Goal: Task Accomplishment & Management: Complete application form

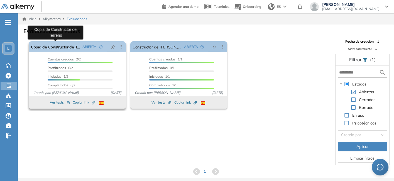
click at [67, 45] on link "Copia de Constructor de Terreno" at bounding box center [55, 46] width 49 height 11
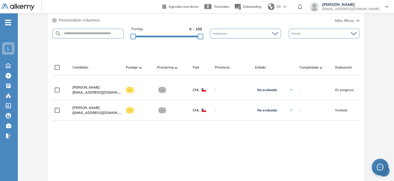
scroll to position [52, 0]
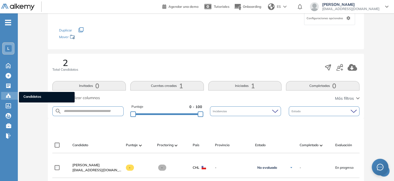
click at [6, 94] on icon at bounding box center [9, 96] width 6 height 6
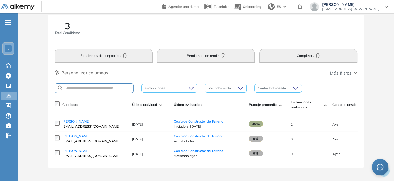
scroll to position [11, 0]
click at [79, 137] on span "[PERSON_NAME]" at bounding box center [75, 136] width 27 height 4
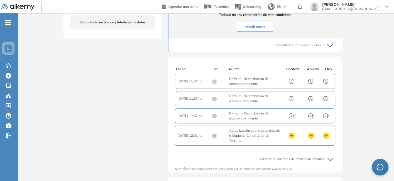
scroll to position [206, 0]
click at [237, 137] on span "Asunto : Actualización sobre tu aplicación a Copia de Constructor de Terreno" at bounding box center [255, 135] width 52 height 15
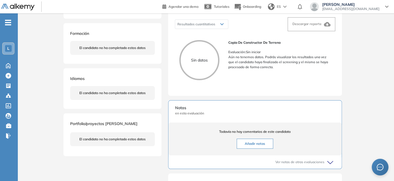
scroll to position [0, 0]
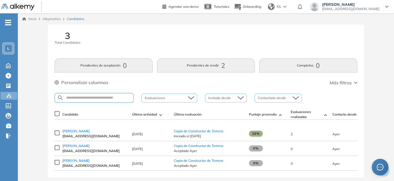
click at [189, 63] on button "Pendientes de rendir 2" at bounding box center [206, 65] width 98 height 14
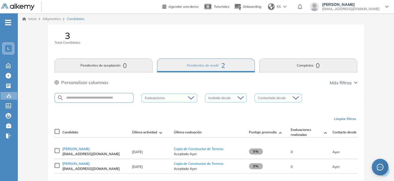
scroll to position [14, 0]
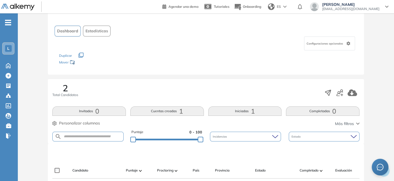
scroll to position [25, 0]
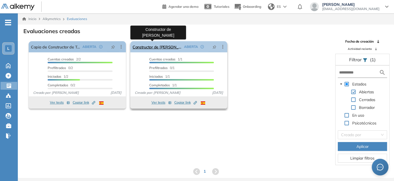
click at [157, 48] on link "Constructor de [PERSON_NAME]" at bounding box center [157, 46] width 49 height 11
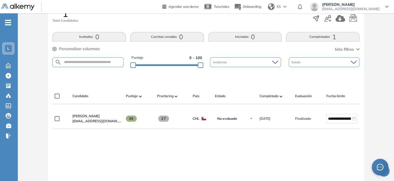
scroll to position [101, 0]
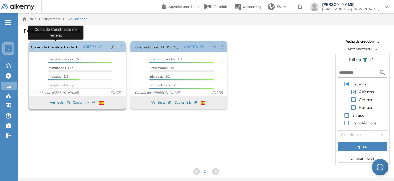
click at [45, 48] on link "Copia de Constructor de Terreno" at bounding box center [55, 46] width 49 height 11
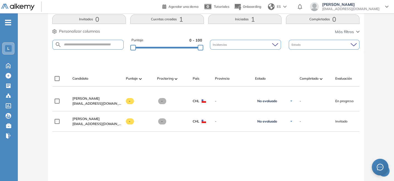
scroll to position [72, 0]
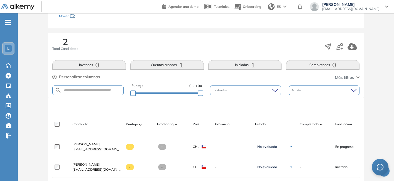
click at [243, 63] on button "Iniciadas 1" at bounding box center [245, 64] width 74 height 9
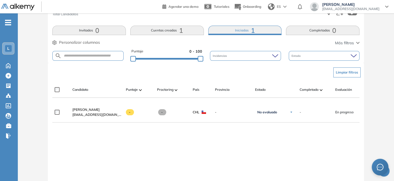
scroll to position [112, 0]
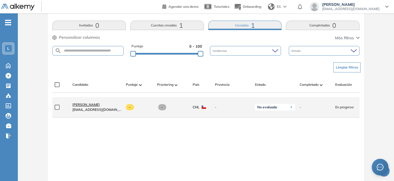
click at [86, 105] on span "[PERSON_NAME]" at bounding box center [85, 105] width 27 height 4
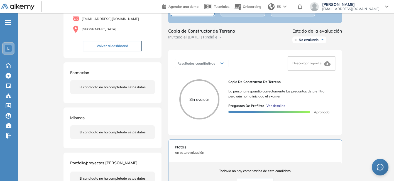
scroll to position [48, 0]
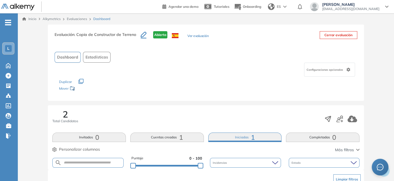
click at [142, 35] on icon "button" at bounding box center [144, 35] width 6 height 6
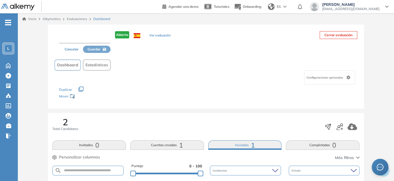
click at [89, 38] on input "text" at bounding box center [85, 38] width 52 height 10
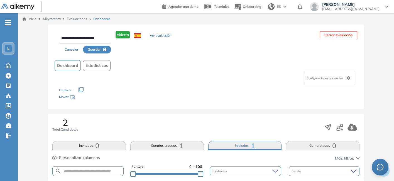
click at [61, 38] on input "**********" at bounding box center [85, 38] width 52 height 10
type input "**********"
click at [100, 46] on button "Guardar" at bounding box center [97, 50] width 28 height 8
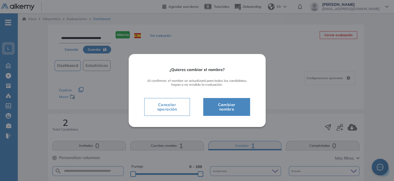
click at [230, 110] on span "Cambiar nombre" at bounding box center [226, 106] width 33 height 11
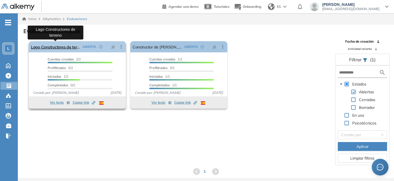
click at [67, 45] on link "Lago Constructores de terreno" at bounding box center [55, 46] width 49 height 11
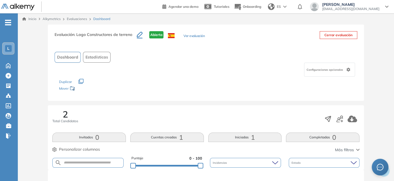
click at [196, 37] on button "Ver evaluación" at bounding box center [194, 36] width 21 height 6
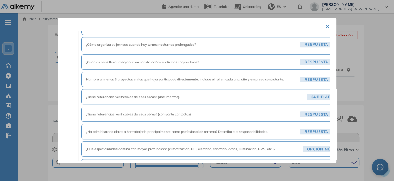
scroll to position [465, 3]
click at [325, 26] on button "×" at bounding box center [327, 25] width 4 height 11
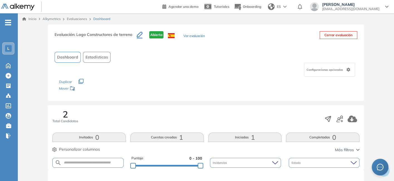
click at [81, 18] on link "Evaluaciones" at bounding box center [77, 19] width 20 height 4
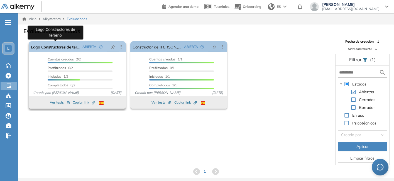
click at [60, 46] on link "Lago Constructores de terreno" at bounding box center [55, 46] width 49 height 11
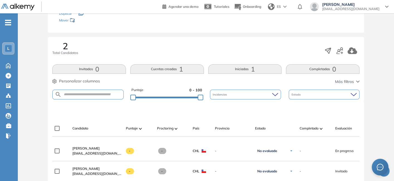
scroll to position [81, 0]
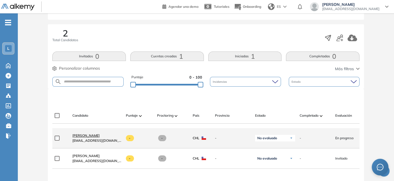
click at [84, 135] on link "[PERSON_NAME]" at bounding box center [96, 135] width 49 height 5
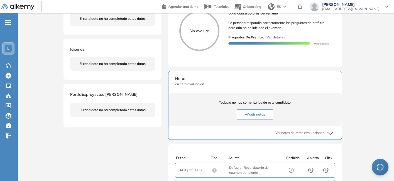
scroll to position [119, 0]
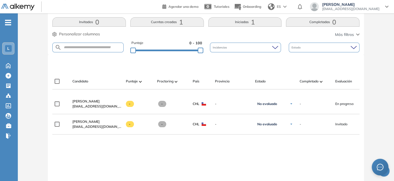
scroll to position [116, 0]
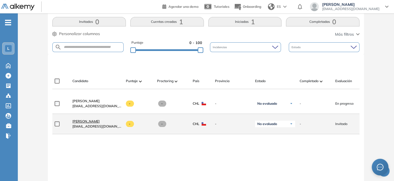
click at [86, 122] on span "[PERSON_NAME]" at bounding box center [85, 121] width 27 height 4
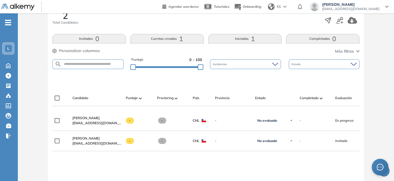
scroll to position [99, 0]
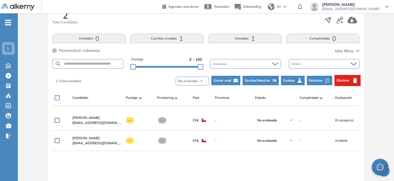
click at [344, 78] on span "Eliminar" at bounding box center [343, 80] width 13 height 5
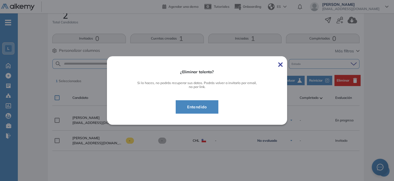
click at [201, 107] on span "Entendido" at bounding box center [197, 107] width 29 height 7
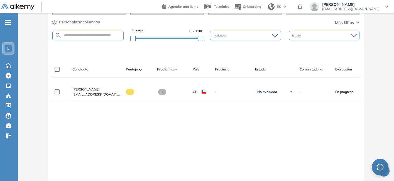
scroll to position [0, 0]
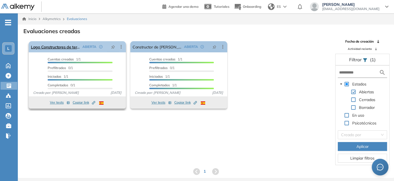
click at [121, 47] on icon at bounding box center [121, 47] width 1 height 4
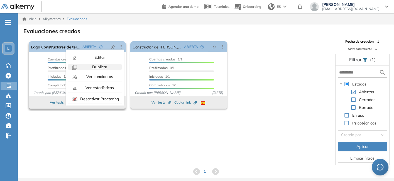
click at [107, 67] on div "Duplicar" at bounding box center [99, 67] width 41 height 6
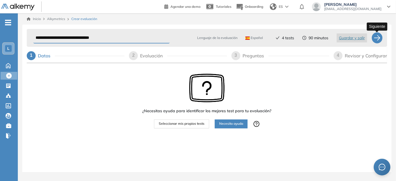
click at [375, 40] on div at bounding box center [377, 37] width 11 height 11
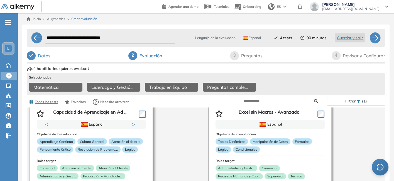
scroll to position [26, 0]
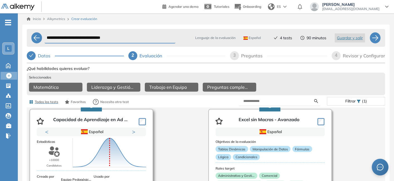
click at [99, 122] on div "Puntuación 0 10 20 30 40 50 60 70 80 90 100 Promedio" at bounding box center [102, 149] width 65 height 61
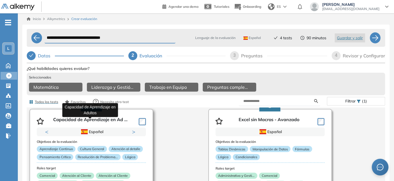
click at [99, 122] on p "Capacidad de Aprendizaje en Ad ..." at bounding box center [90, 121] width 74 height 8
click at [58, 123] on p "Capacidad de Aprendizaje en Ad ..." at bounding box center [90, 121] width 74 height 8
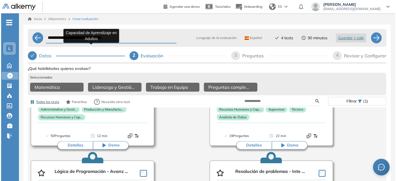
scroll to position [101, 0]
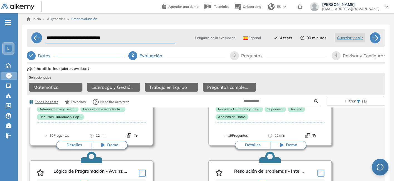
click at [73, 146] on button "Detalles" at bounding box center [74, 145] width 36 height 8
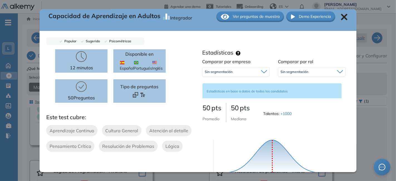
scroll to position [7, 0]
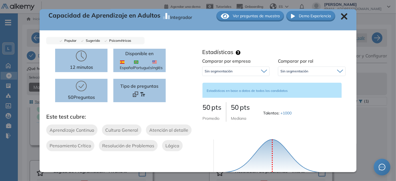
click at [256, 14] on span "Ver preguntas de muestra" at bounding box center [256, 16] width 47 height 6
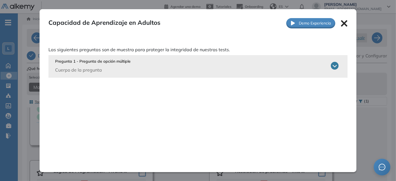
scroll to position [0, 0]
click at [331, 65] on icon at bounding box center [335, 66] width 8 height 8
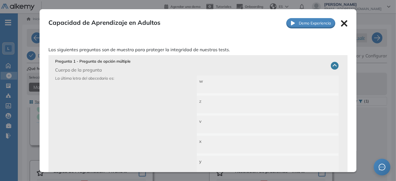
click at [341, 24] on icon at bounding box center [344, 23] width 7 height 7
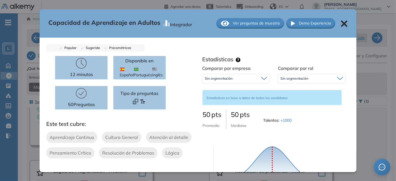
click at [256, 24] on span "Ver preguntas de muestra" at bounding box center [256, 23] width 47 height 6
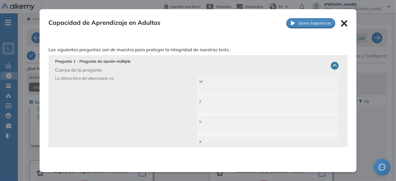
click at [341, 26] on icon at bounding box center [344, 23] width 7 height 7
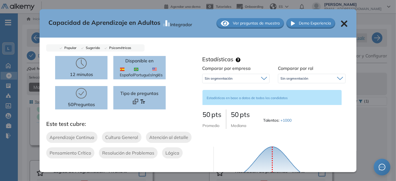
click at [341, 22] on icon at bounding box center [344, 23] width 6 height 6
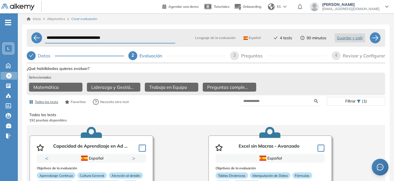
click at [240, 55] on div "3 Preguntas" at bounding box center [278, 55] width 97 height 9
select select "******"
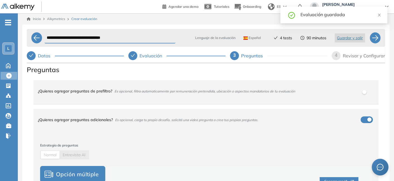
click at [133, 54] on icon "check" at bounding box center [133, 55] width 4 height 4
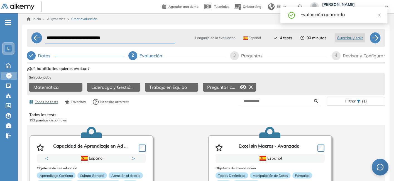
click at [242, 87] on icon at bounding box center [243, 87] width 7 height 4
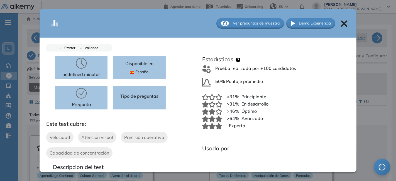
click at [341, 22] on icon at bounding box center [344, 23] width 6 height 6
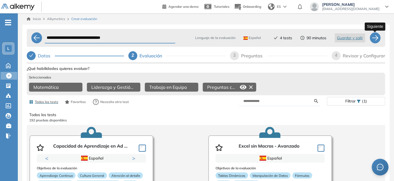
click at [375, 39] on div at bounding box center [375, 37] width 11 height 11
select select "******"
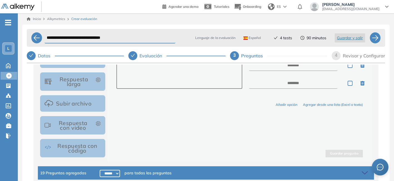
scroll to position [140, 0]
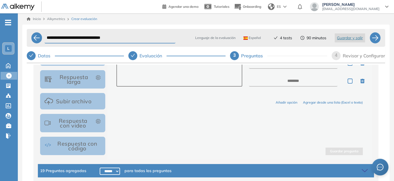
click at [364, 168] on icon at bounding box center [366, 171] width 8 height 8
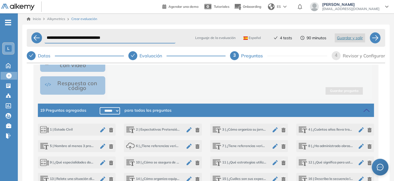
scroll to position [222, 0]
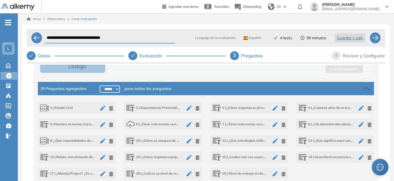
click at [361, 158] on icon "button" at bounding box center [361, 157] width 7 height 7
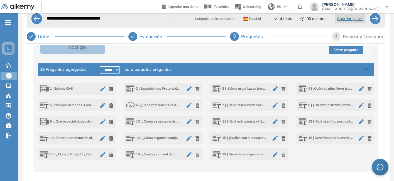
click at [369, 136] on icon "button" at bounding box center [369, 138] width 4 height 4
click at [101, 122] on icon "button" at bounding box center [102, 121] width 5 height 5
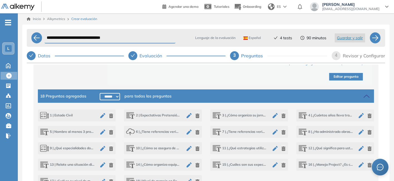
scroll to position [292, 0]
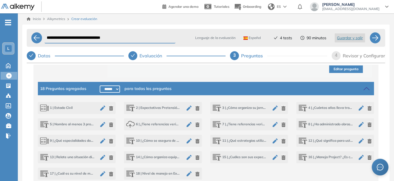
click at [62, 105] on span "1 | Estado Civil" at bounding box center [56, 108] width 33 height 8
click at [103, 109] on icon "button" at bounding box center [102, 108] width 7 height 7
type textarea "**********"
type textarea "*******"
type textarea "******"
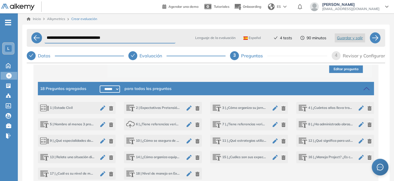
type textarea "**********"
type textarea "****"
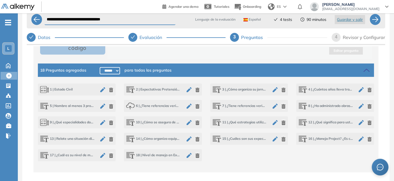
scroll to position [19, 0]
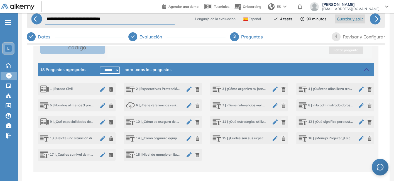
click at [75, 120] on span "9 | ¿Qué especialidades domina con mayor profundidad (climatización, PCI, eléct…" at bounding box center [67, 122] width 54 height 8
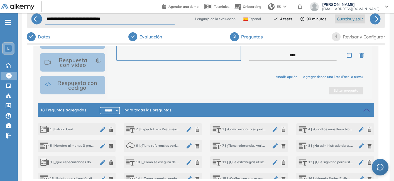
scroll to position [182, 0]
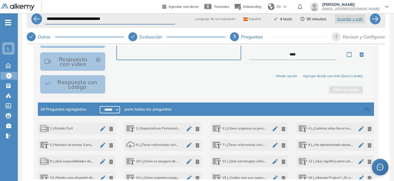
click at [101, 161] on icon "button" at bounding box center [102, 161] width 5 height 5
type textarea "**********"
type textarea "*****"
type textarea "***"
type textarea "****"
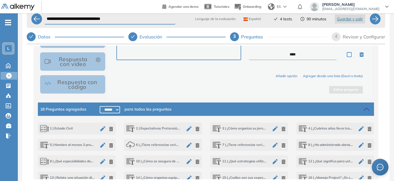
type textarea "*********"
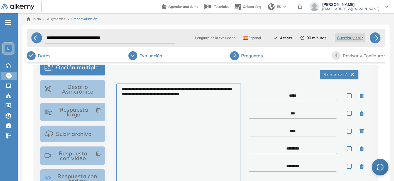
scroll to position [106, 0]
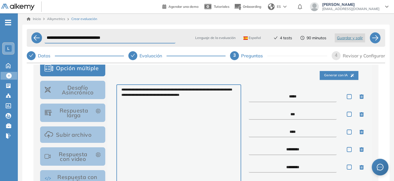
click at [150, 89] on textarea "**********" at bounding box center [178, 155] width 125 height 142
click at [152, 104] on textarea "**********" at bounding box center [178, 155] width 125 height 142
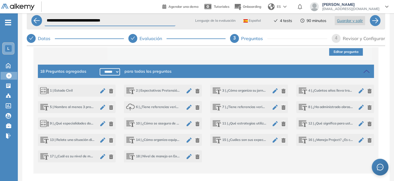
scroll to position [19, 0]
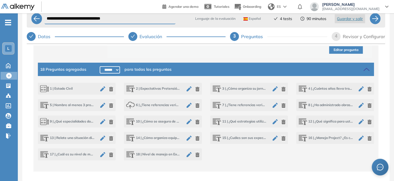
type textarea "**********"
click at [77, 155] on span "17 | ¿Cuál es su nivel de manejo en AutoCAD? (comente si ha tenido que redibuja…" at bounding box center [67, 155] width 54 height 8
click at [152, 104] on span "6 | ¿Tiene referencias verificables de esas obras? (documentos)." at bounding box center [153, 105] width 54 height 8
click at [282, 104] on icon "button" at bounding box center [284, 105] width 4 height 4
click at [368, 120] on icon "button" at bounding box center [370, 122] width 4 height 4
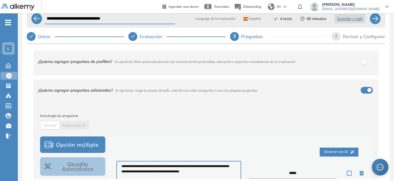
scroll to position [0, 0]
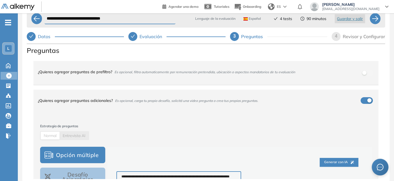
click at [281, 71] on span "Es opcional, filtra automaticamente por remuneración pretendida, ubicación o as…" at bounding box center [204, 72] width 181 height 4
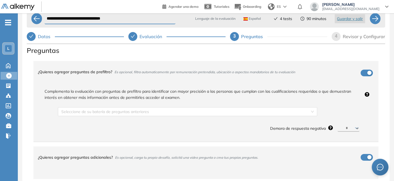
click at [367, 72] on div "button" at bounding box center [369, 73] width 4 height 4
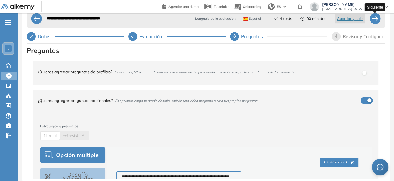
click at [374, 18] on div at bounding box center [375, 18] width 11 height 11
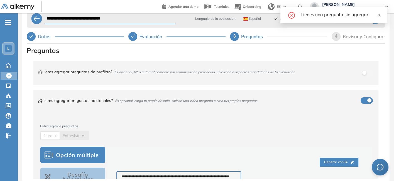
click at [379, 15] on icon "close" at bounding box center [379, 15] width 3 height 3
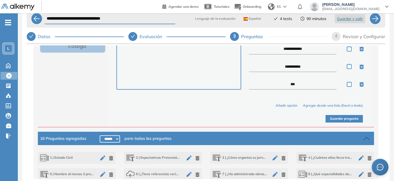
scroll to position [223, 0]
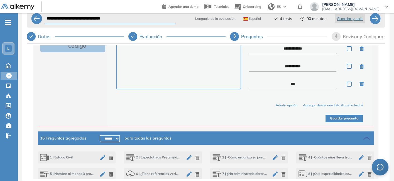
click at [334, 117] on button "Guardar pregunta" at bounding box center [344, 119] width 37 height 8
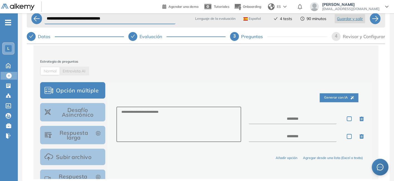
scroll to position [0, 0]
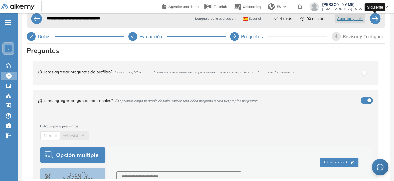
click at [375, 19] on div at bounding box center [375, 18] width 11 height 11
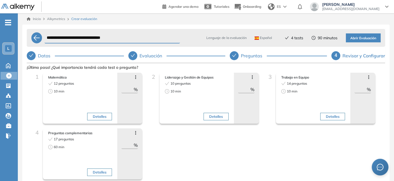
click at [31, 56] on icon "check" at bounding box center [31, 55] width 4 height 3
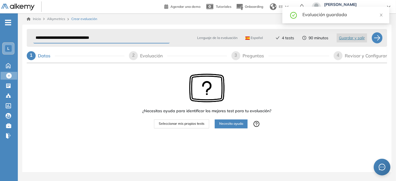
click at [174, 124] on span "Seleccionar mis propios tests" at bounding box center [182, 123] width 46 height 5
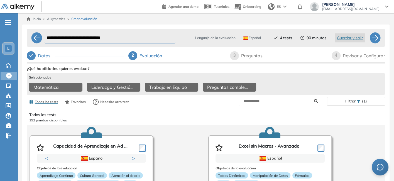
click at [33, 55] on icon "check" at bounding box center [31, 55] width 4 height 4
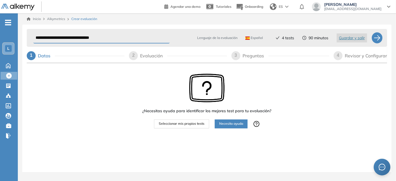
click at [134, 57] on span "2" at bounding box center [133, 55] width 3 height 5
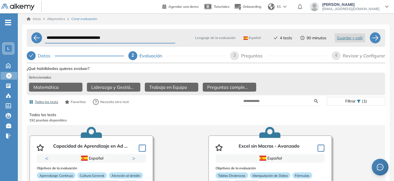
click at [236, 56] on div "3" at bounding box center [234, 55] width 9 height 9
select select "******"
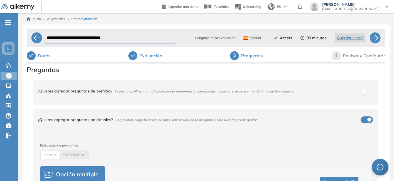
click at [247, 96] on div "¿Quieres agregar preguntas de prefiltro? Es opcional, filtra automaticamente po…" at bounding box center [203, 91] width 330 height 15
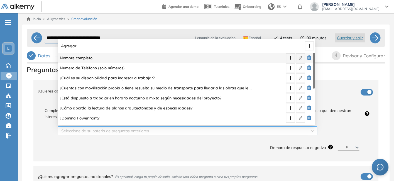
click at [308, 132] on div "Seleccione de su batería de preguntas anteriores" at bounding box center [187, 130] width 259 height 9
click at [290, 57] on icon "plus" at bounding box center [290, 58] width 4 height 4
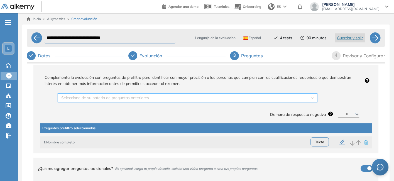
scroll to position [33, 0]
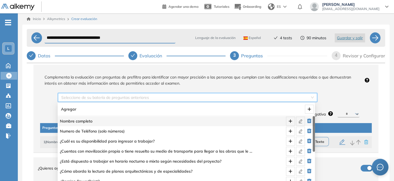
click at [286, 96] on input "search" at bounding box center [185, 97] width 249 height 8
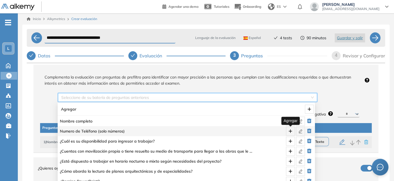
click at [292, 130] on icon "plus" at bounding box center [290, 131] width 4 height 4
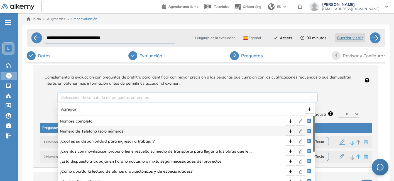
click at [308, 98] on input "search" at bounding box center [185, 97] width 249 height 8
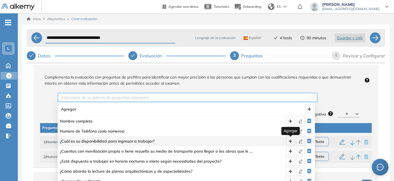
click at [289, 142] on icon "plus" at bounding box center [290, 141] width 4 height 4
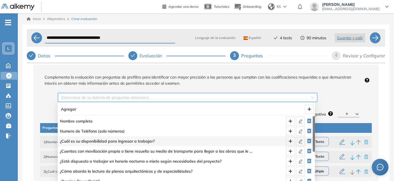
click at [311, 98] on div "Seleccione de su batería de preguntas anteriores" at bounding box center [187, 97] width 259 height 9
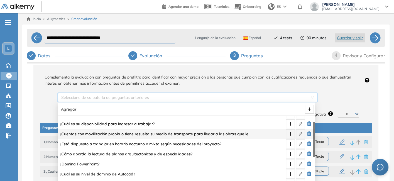
scroll to position [18, 0]
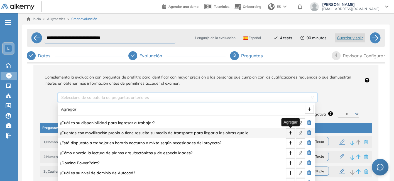
click at [287, 134] on span "plus" at bounding box center [290, 133] width 8 height 4
click at [310, 99] on div "Seleccione de su batería de preguntas anteriores" at bounding box center [187, 97] width 259 height 9
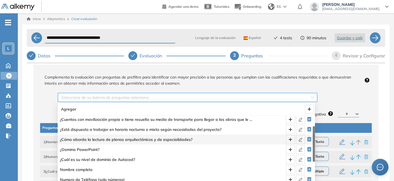
scroll to position [32, 0]
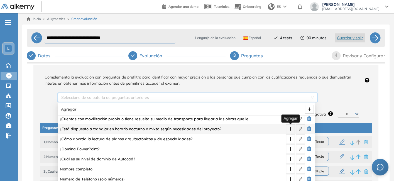
click at [290, 129] on icon "plus" at bounding box center [290, 129] width 3 height 0
click at [311, 98] on div "Seleccione de su batería de preguntas anteriores" at bounding box center [187, 97] width 259 height 9
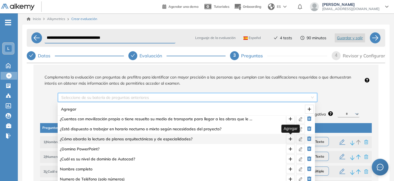
click at [290, 139] on icon "plus" at bounding box center [290, 139] width 3 height 0
click at [310, 98] on div "Seleccione de su batería de preguntas anteriores" at bounding box center [187, 97] width 259 height 9
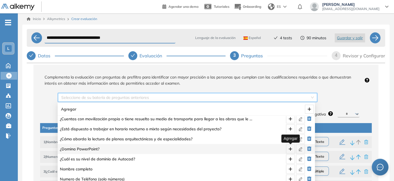
click at [292, 149] on icon "plus" at bounding box center [290, 149] width 4 height 4
click at [310, 97] on div "Seleccione de su batería de preguntas anteriores" at bounding box center [187, 97] width 259 height 9
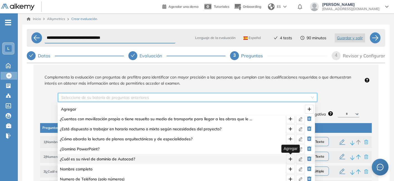
click at [290, 159] on icon "plus" at bounding box center [290, 159] width 3 height 0
click at [311, 95] on div "Seleccione de su batería de preguntas anteriores" at bounding box center [187, 97] width 259 height 9
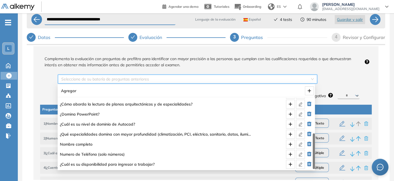
scroll to position [19, 0]
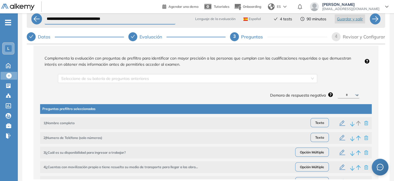
click at [347, 72] on div "Seleccione de su batería de preguntas anteriores Demora de respuesta negativa *…" at bounding box center [210, 85] width 314 height 30
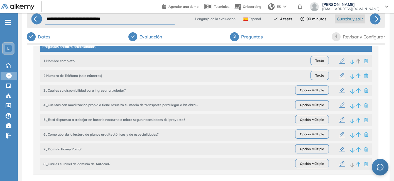
scroll to position [100, 0]
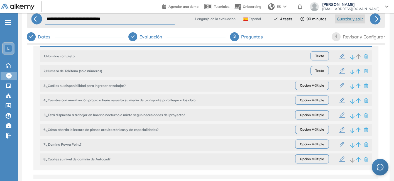
click at [341, 55] on icon "button" at bounding box center [342, 56] width 7 height 7
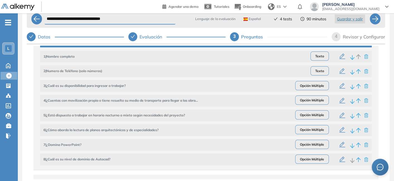
click at [340, 57] on icon "button" at bounding box center [342, 56] width 7 height 7
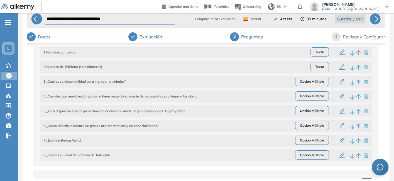
scroll to position [255, 0]
click at [340, 82] on icon "button" at bounding box center [342, 81] width 7 height 7
type textarea "**********"
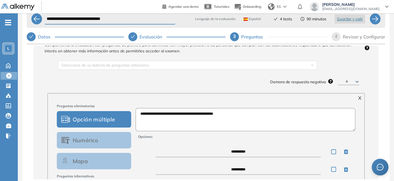
scroll to position [47, 0]
click at [355, 82] on select "********* ****** ****** ****** ******" at bounding box center [349, 81] width 22 height 7
click at [365, 79] on div "Seleccione de su batería de preguntas anteriores Demora de respuesta negativa *…" at bounding box center [210, 71] width 314 height 30
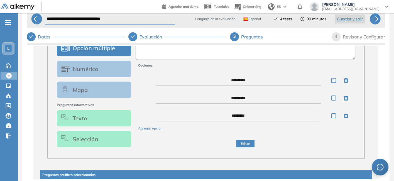
scroll to position [118, 0]
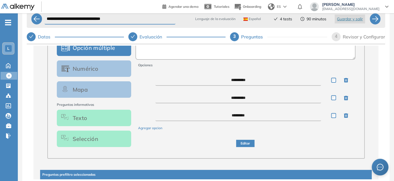
click at [243, 146] on button "Editar" at bounding box center [245, 144] width 18 height 8
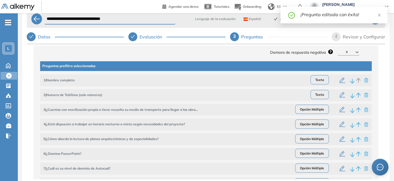
scroll to position [76, 0]
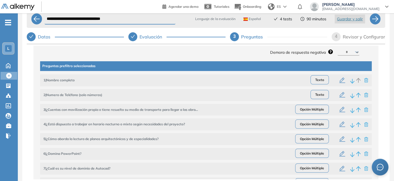
click at [339, 109] on icon "button" at bounding box center [342, 109] width 7 height 7
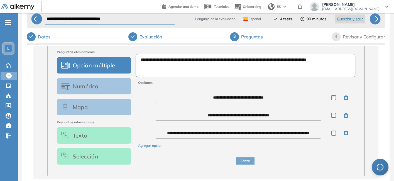
scroll to position [104, 0]
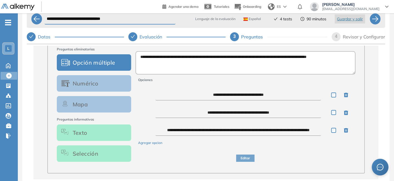
click at [299, 132] on textarea "**********" at bounding box center [238, 130] width 166 height 11
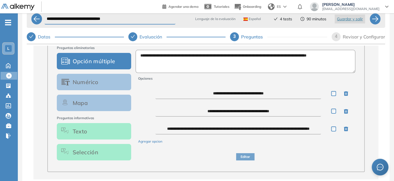
scroll to position [105, 0]
click at [250, 157] on button "Editar" at bounding box center [245, 157] width 18 height 8
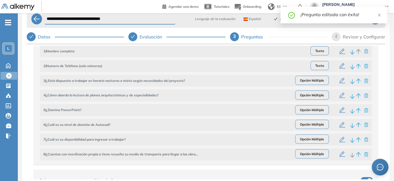
click at [309, 81] on span "Opción Múltiple" at bounding box center [312, 80] width 34 height 9
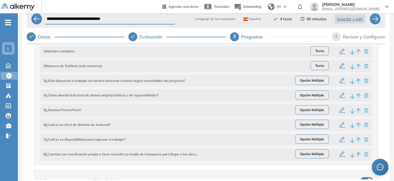
click at [340, 81] on icon "button" at bounding box center [342, 80] width 7 height 7
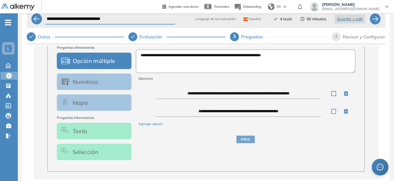
scroll to position [256, 0]
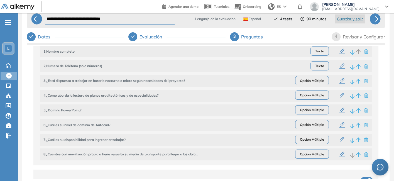
click at [340, 81] on icon "button" at bounding box center [342, 81] width 7 height 7
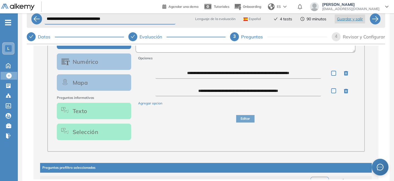
scroll to position [125, 0]
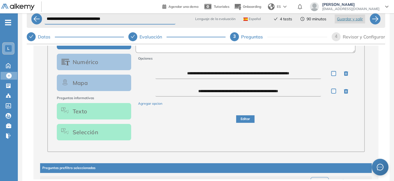
click at [246, 121] on button "Editar" at bounding box center [245, 119] width 18 height 8
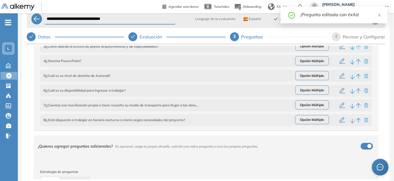
scroll to position [140, 0]
click at [339, 120] on icon "button" at bounding box center [342, 119] width 7 height 7
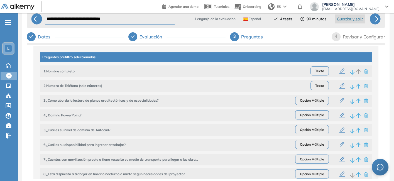
scroll to position [235, 0]
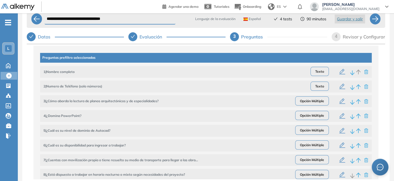
click at [340, 101] on icon "button" at bounding box center [342, 101] width 7 height 7
type textarea "**********"
click at [340, 100] on icon "button" at bounding box center [342, 101] width 7 height 7
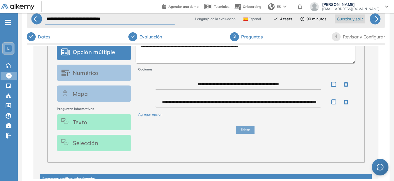
scroll to position [114, 0]
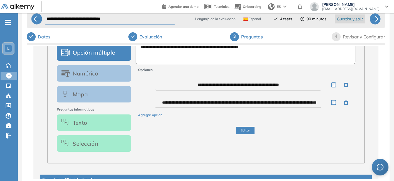
click at [243, 132] on button "Editar" at bounding box center [245, 131] width 18 height 8
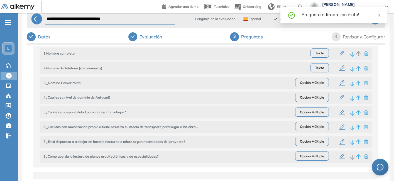
scroll to position [101, 0]
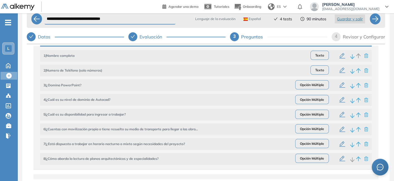
click at [340, 85] on icon "button" at bounding box center [342, 85] width 7 height 7
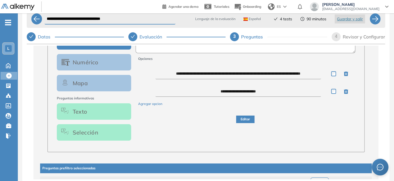
click at [243, 118] on button "Editar" at bounding box center [245, 120] width 18 height 8
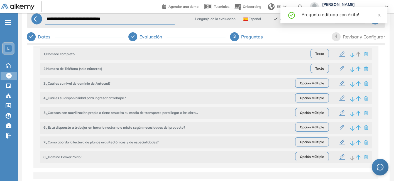
scroll to position [102, 0]
click at [341, 84] on icon "button" at bounding box center [342, 84] width 7 height 7
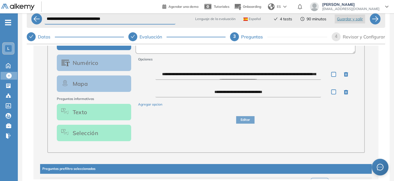
scroll to position [124, 0]
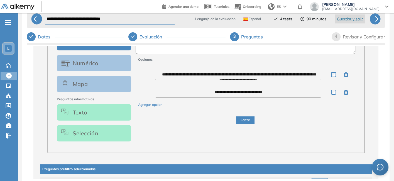
click at [250, 120] on button "Editar" at bounding box center [245, 120] width 18 height 8
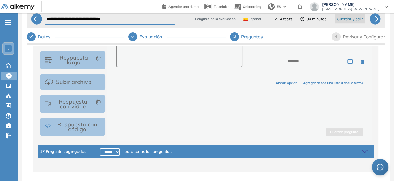
scroll to position [19, 0]
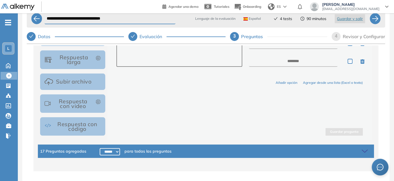
click at [250, 155] on div "17 Preguntas agregadas ***** ***** ****** ****** ****** ****** ****** ****** **…" at bounding box center [206, 151] width 336 height 13
click at [364, 150] on icon at bounding box center [366, 151] width 8 height 8
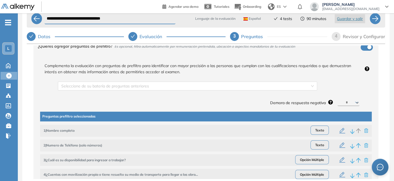
scroll to position [17, 0]
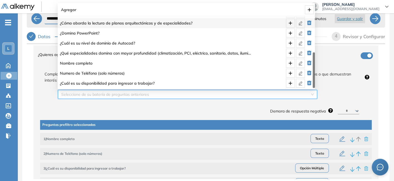
click at [168, 91] on input "search" at bounding box center [185, 94] width 249 height 8
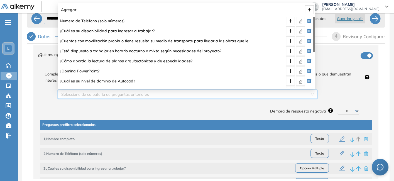
scroll to position [0, 0]
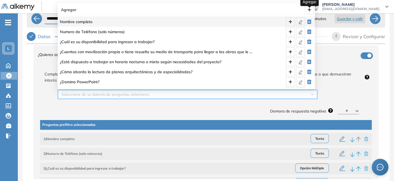
click at [309, 9] on icon "plus" at bounding box center [309, 10] width 4 height 4
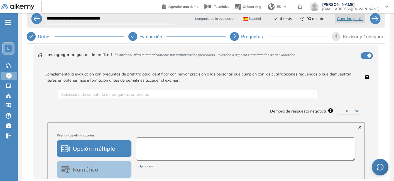
click at [160, 141] on textarea at bounding box center [245, 148] width 219 height 23
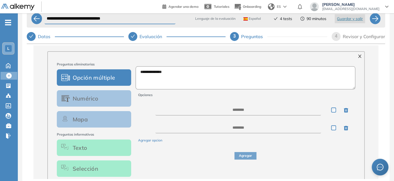
scroll to position [106, 0]
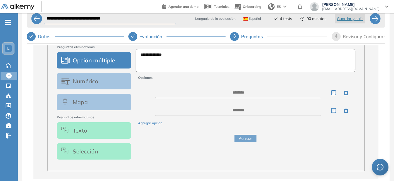
type textarea "**********"
click at [94, 134] on button "Texto" at bounding box center [94, 130] width 74 height 16
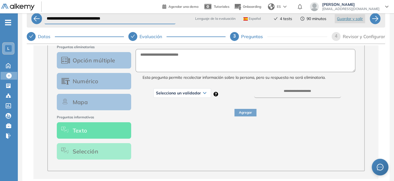
click at [202, 92] on div "Selecciona un validador" at bounding box center [182, 93] width 57 height 9
click at [160, 107] on li "Texto" at bounding box center [160, 105] width 8 height 6
click at [169, 93] on icon at bounding box center [170, 93] width 3 height 2
click at [164, 116] on li "Número" at bounding box center [162, 115] width 12 height 6
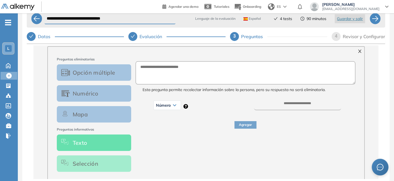
scroll to position [93, 0]
click at [175, 69] on textarea at bounding box center [246, 73] width 220 height 23
type textarea "*"
type textarea "**********"
click at [286, 107] on input "number" at bounding box center [297, 106] width 87 height 9
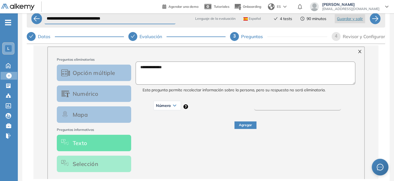
type input "*"
click at [250, 127] on button "Agregar" at bounding box center [246, 125] width 22 height 8
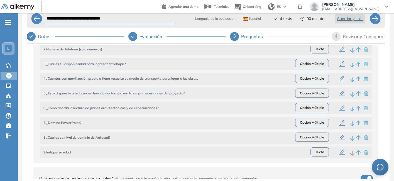
scroll to position [123, 0]
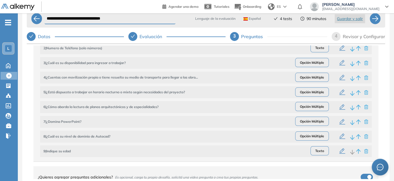
click at [356, 152] on icon "button" at bounding box center [358, 151] width 5 height 5
click at [356, 138] on icon "button" at bounding box center [358, 136] width 5 height 5
click at [356, 123] on icon "button" at bounding box center [358, 121] width 4 height 5
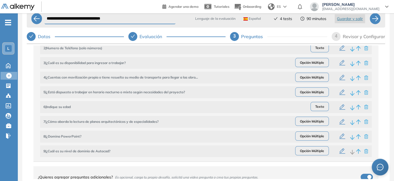
click at [356, 108] on icon "button" at bounding box center [358, 106] width 5 height 5
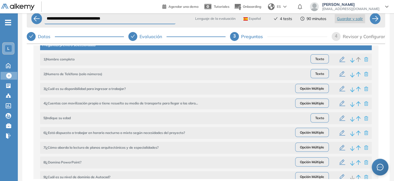
scroll to position [96, 0]
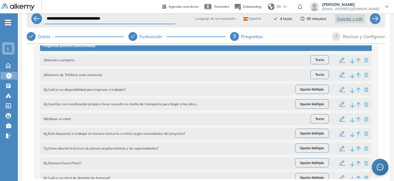
click at [356, 120] on icon "button" at bounding box center [358, 119] width 4 height 5
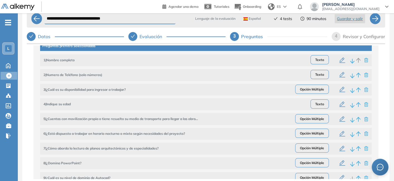
click at [356, 106] on icon "button" at bounding box center [358, 104] width 5 height 5
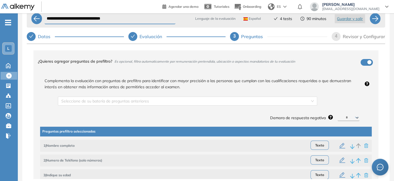
scroll to position [0, 0]
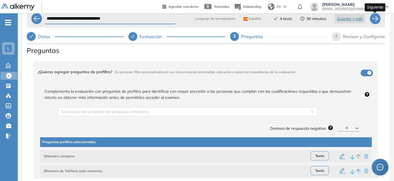
click at [376, 20] on div at bounding box center [375, 18] width 11 height 11
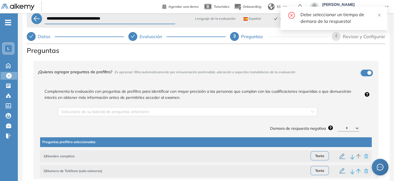
click at [355, 127] on select "********* ****** ****** ****** ******" at bounding box center [349, 128] width 22 height 7
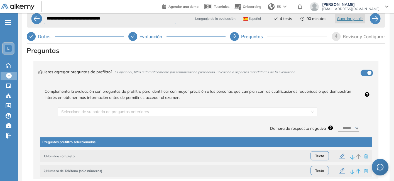
click at [338, 125] on select "********* ****** ****** ****** ******" at bounding box center [349, 128] width 22 height 7
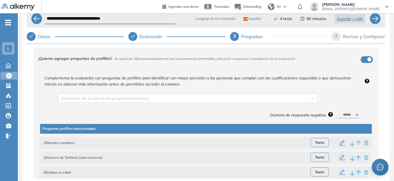
scroll to position [12, 0]
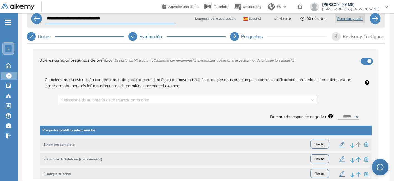
click at [354, 117] on select "********* ****** ****** ****** ******" at bounding box center [349, 116] width 22 height 7
select select "**"
click at [338, 113] on select "********* ****** ****** ****** ******" at bounding box center [349, 116] width 22 height 7
click at [375, 17] on div at bounding box center [375, 18] width 11 height 11
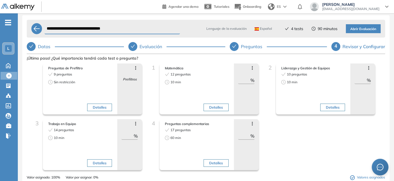
scroll to position [0, 0]
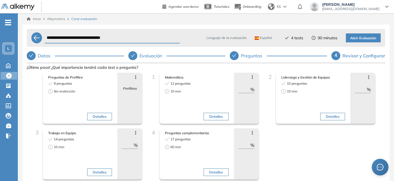
drag, startPoint x: 134, startPoint y: 38, endPoint x: 45, endPoint y: 40, distance: 88.9
click at [45, 40] on input "**********" at bounding box center [112, 38] width 135 height 11
type input "*"
type input "**********"
click at [364, 39] on span "Abrir Evaluación" at bounding box center [363, 38] width 26 height 5
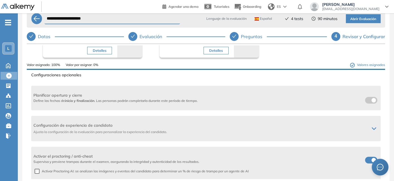
scroll to position [102, 0]
click at [371, 99] on label at bounding box center [371, 100] width 12 height 7
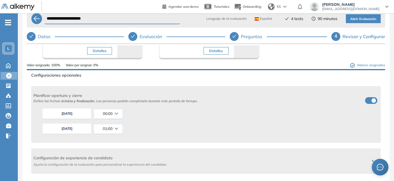
click at [65, 113] on button "[DATE]" at bounding box center [66, 113] width 49 height 11
click at [143, 119] on div "[DATE] 00:00 00:00 00:15 00:30 00:45 01:00 01:15 01:30 01:45 02:00 02:15 02:30 …" at bounding box center [209, 113] width 338 height 15
click at [76, 128] on button "[DATE]" at bounding box center [66, 128] width 49 height 11
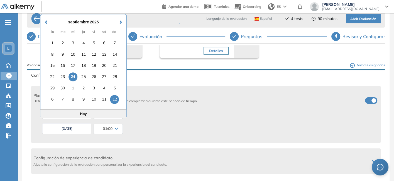
click at [114, 98] on div "12" at bounding box center [114, 99] width 9 height 9
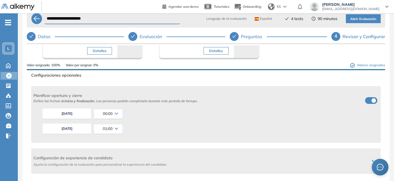
click at [117, 128] on icon at bounding box center [116, 129] width 3 height 2
click at [103, 163] on li "23:45" at bounding box center [100, 164] width 8 height 6
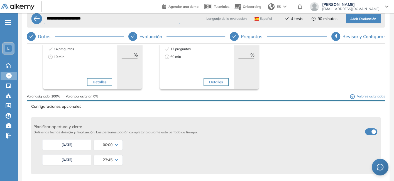
scroll to position [72, 0]
click at [358, 19] on span "Abrir Evaluación" at bounding box center [363, 18] width 26 height 5
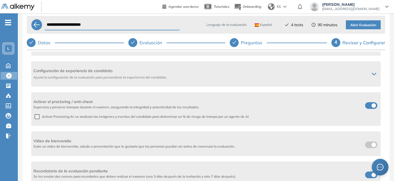
scroll to position [6, 0]
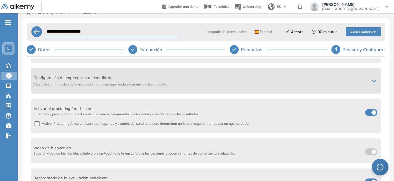
click at [372, 81] on icon at bounding box center [374, 81] width 4 height 4
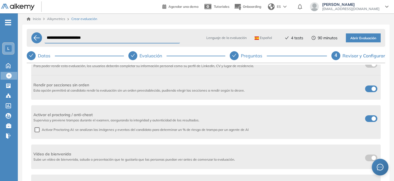
scroll to position [19, 0]
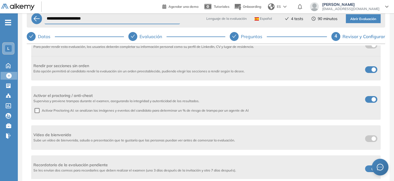
click at [357, 20] on span "Abrir Evaluación" at bounding box center [363, 18] width 26 height 5
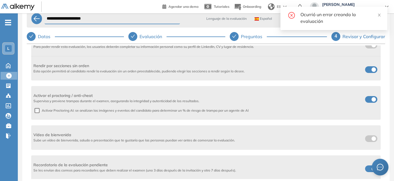
scroll to position [0, 0]
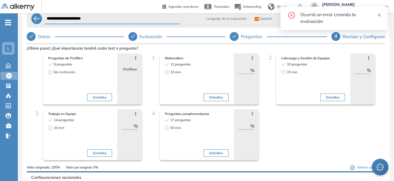
click at [378, 16] on icon "close" at bounding box center [379, 15] width 4 height 4
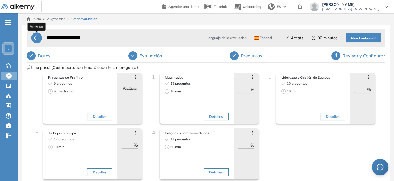
click at [40, 36] on div at bounding box center [36, 37] width 11 height 11
select select "**"
select select "******"
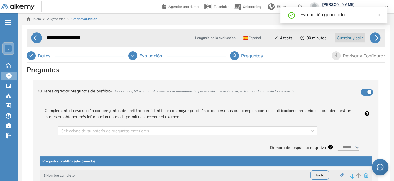
click at [359, 38] on span "Guardar y salir" at bounding box center [350, 38] width 26 height 6
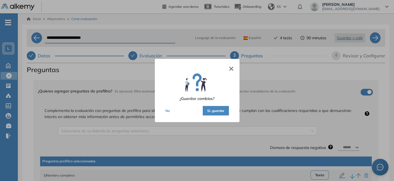
click at [230, 68] on button "×" at bounding box center [231, 68] width 5 height 7
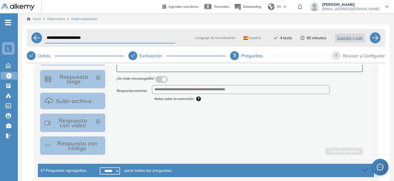
scroll to position [19, 0]
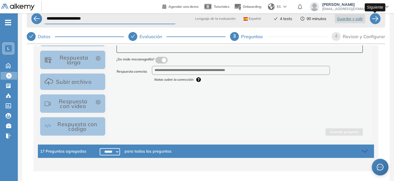
click at [376, 21] on div at bounding box center [375, 18] width 11 height 11
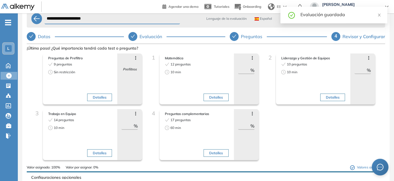
scroll to position [0, 0]
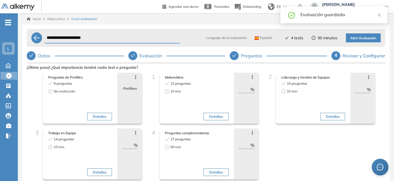
click at [358, 38] on span "Abrir Evaluación" at bounding box center [363, 38] width 26 height 5
click at [238, 53] on div "Preguntas" at bounding box center [278, 55] width 97 height 9
select select "**"
select select "******"
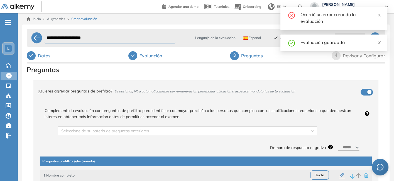
click at [379, 42] on icon "close" at bounding box center [379, 43] width 3 height 3
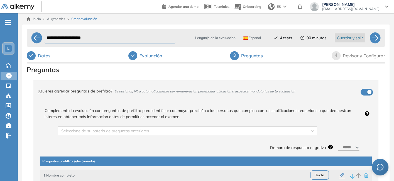
click at [353, 35] on span "Guardar y salir" at bounding box center [350, 38] width 26 height 6
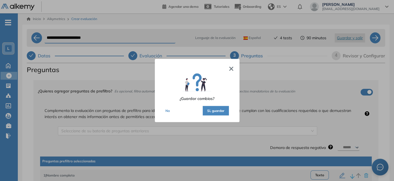
click at [219, 113] on button "Si, guardar" at bounding box center [216, 110] width 26 height 9
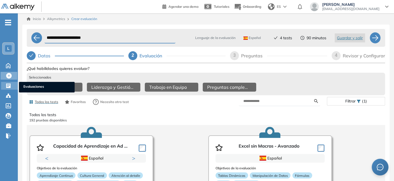
click at [6, 84] on icon at bounding box center [9, 86] width 6 height 6
